Goal: Check status: Check status

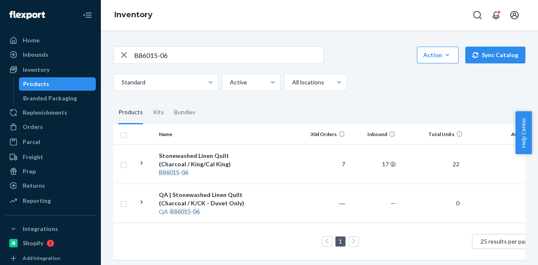
click at [163, 51] on input "B86015-06" at bounding box center [228, 55] width 189 height 17
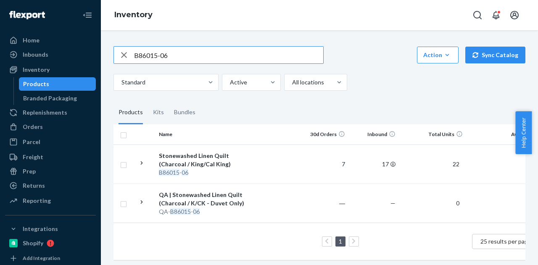
paste input "[PERSON_NAME]"
click at [195, 51] on input "[PERSON_NAME]" at bounding box center [228, 55] width 189 height 17
paste input "B86002-02"
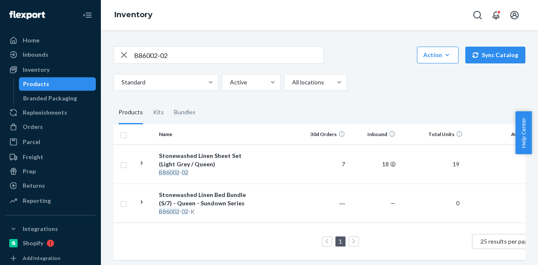
click at [163, 50] on input "B86002-02" at bounding box center [228, 55] width 189 height 17
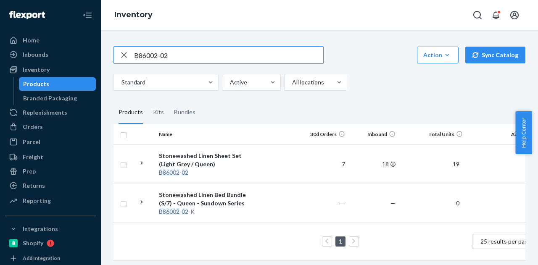
click at [206, 54] on input "B86002-02" at bounding box center [228, 55] width 189 height 17
paste input "14-05"
type input "B86014-05"
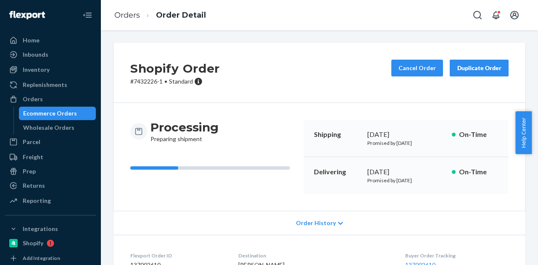
scroll to position [192, 0]
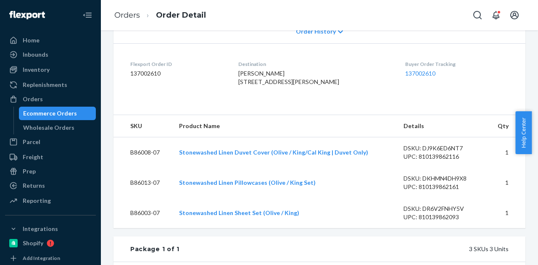
click at [57, 116] on div "Ecommerce Orders" at bounding box center [50, 113] width 54 height 8
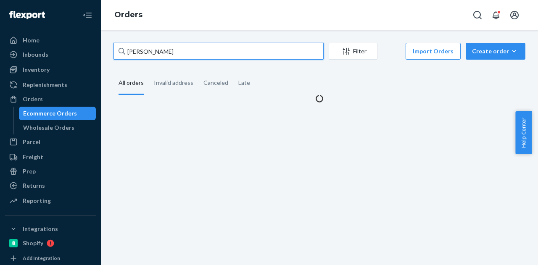
click at [210, 52] on input "Matt Simmons" at bounding box center [218, 51] width 210 height 17
paste input "[PERSON_NAME]"
type input "[PERSON_NAME]"
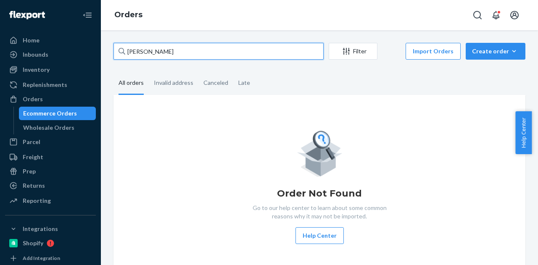
click at [247, 54] on input "[PERSON_NAME]" at bounding box center [218, 51] width 210 height 17
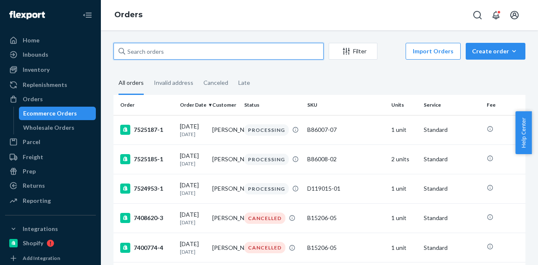
paste input "[PERSON_NAME]"
type input "[PERSON_NAME]"
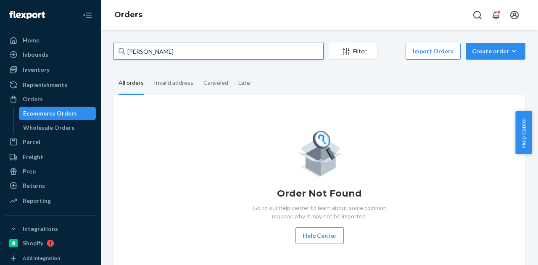
click at [228, 52] on input "[PERSON_NAME]" at bounding box center [218, 51] width 210 height 17
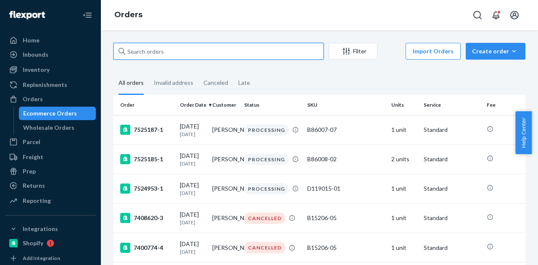
paste input "[PERSON_NAME]"
type input "[PERSON_NAME]"
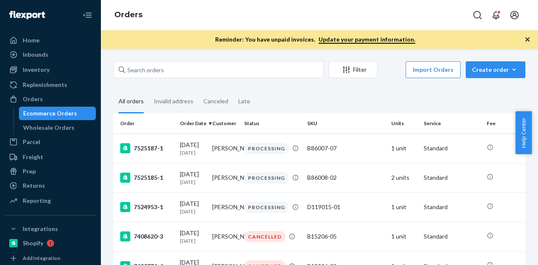
click at [528, 37] on icon "button" at bounding box center [527, 39] width 8 height 8
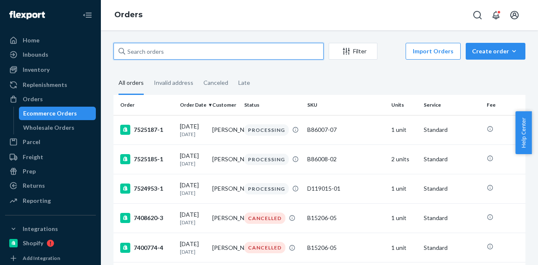
click at [228, 56] on input "text" at bounding box center [218, 51] width 210 height 17
paste input "[PERSON_NAME]"
type input "[PERSON_NAME]"
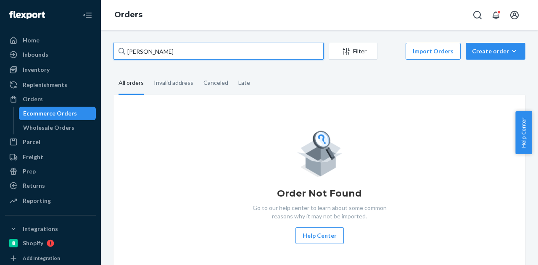
click at [244, 50] on input "[PERSON_NAME]" at bounding box center [218, 51] width 210 height 17
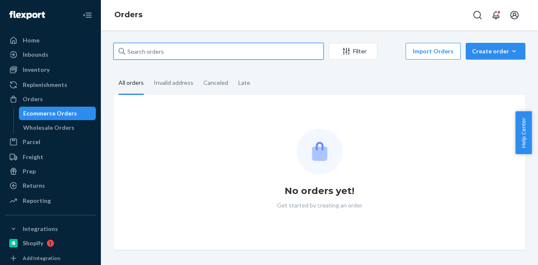
paste input "[PERSON_NAME]"
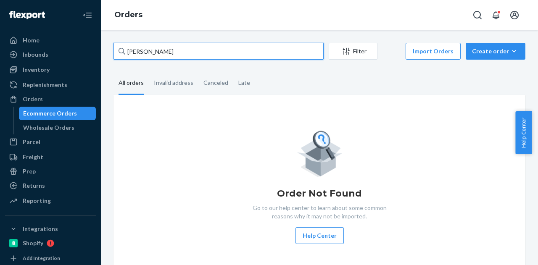
click at [283, 51] on input "[PERSON_NAME]" at bounding box center [218, 51] width 210 height 17
click at [178, 52] on input "[PERSON_NAME]" at bounding box center [218, 51] width 210 height 17
paste input "Audrey Bahrick"
paste input "text"
type input "Audrey Bahrick"
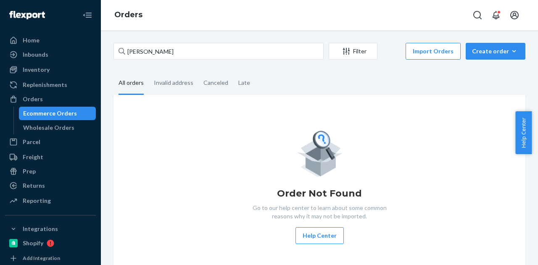
click at [299, 84] on fieldset "All orders Invalid address Canceled Late" at bounding box center [319, 83] width 412 height 23
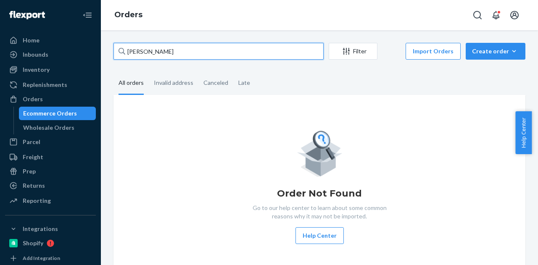
click at [268, 46] on input "Audrey Bahrick" at bounding box center [218, 51] width 210 height 17
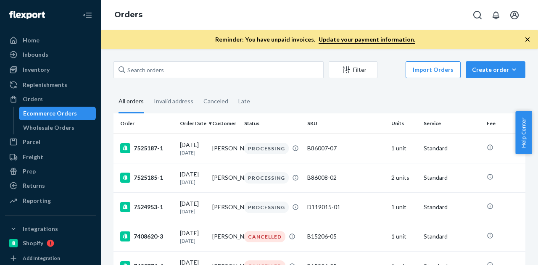
click at [530, 37] on icon "button" at bounding box center [527, 39] width 8 height 8
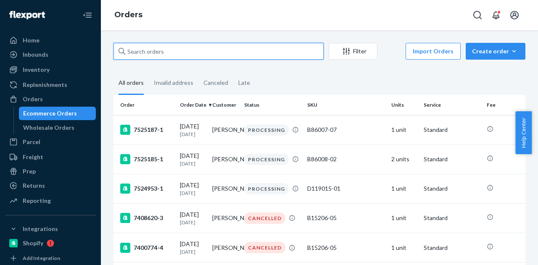
click at [231, 52] on input "text" at bounding box center [218, 51] width 210 height 17
paste input "137002746"
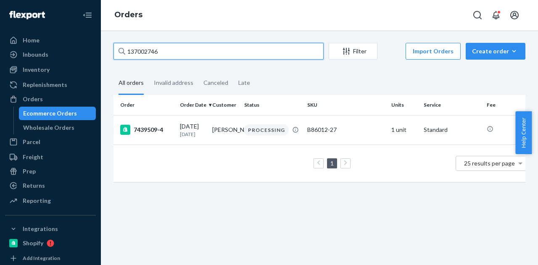
type input "137002746"
click at [226, 55] on input "137002746" at bounding box center [218, 51] width 210 height 17
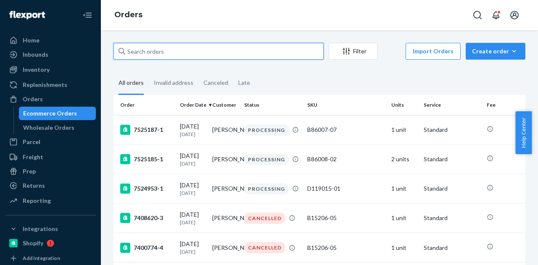
paste input "Emily Flores"
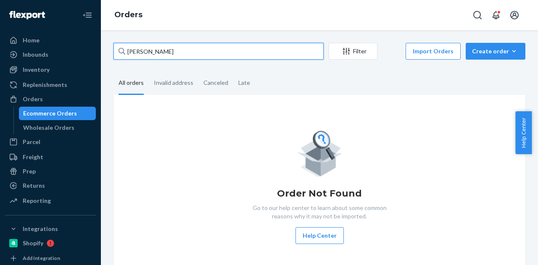
click at [206, 52] on input "Emily Flores" at bounding box center [218, 51] width 210 height 17
paste input "Talia Pin"
type input "Talia Pines"
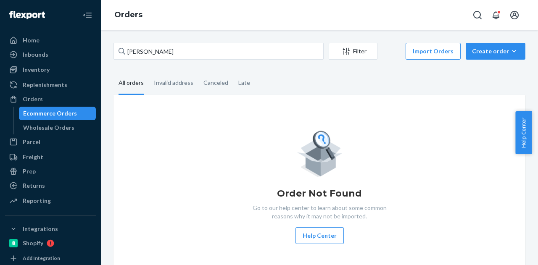
click at [293, 87] on fieldset "All orders Invalid address Canceled Late" at bounding box center [319, 83] width 412 height 23
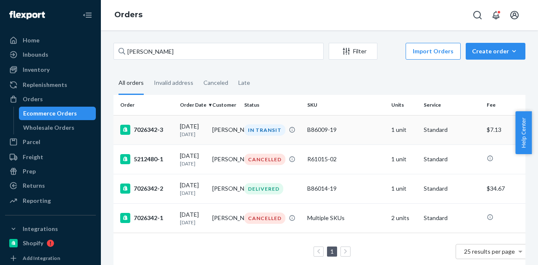
click at [204, 128] on div "09/20/2025 1 day ago" at bounding box center [193, 130] width 26 height 16
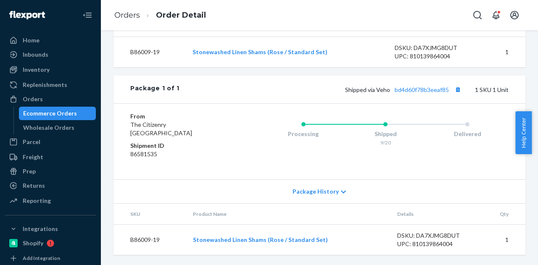
scroll to position [307, 0]
click at [405, 87] on link "bd4d60f78b3eeaf85" at bounding box center [421, 89] width 54 height 7
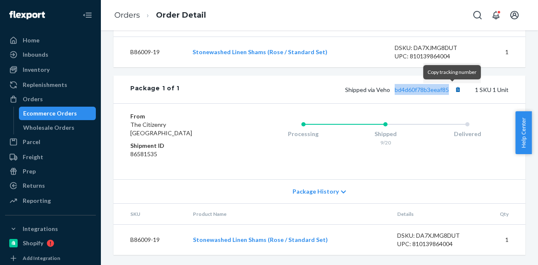
drag, startPoint x: 389, startPoint y: 91, endPoint x: 448, endPoint y: 91, distance: 58.8
click at [448, 91] on span "Shipped via Veho bd4d60f78b3eeaf85" at bounding box center [404, 89] width 118 height 7
copy link "bd4d60f78b3eeaf85"
